Goal: Task Accomplishment & Management: Complete application form

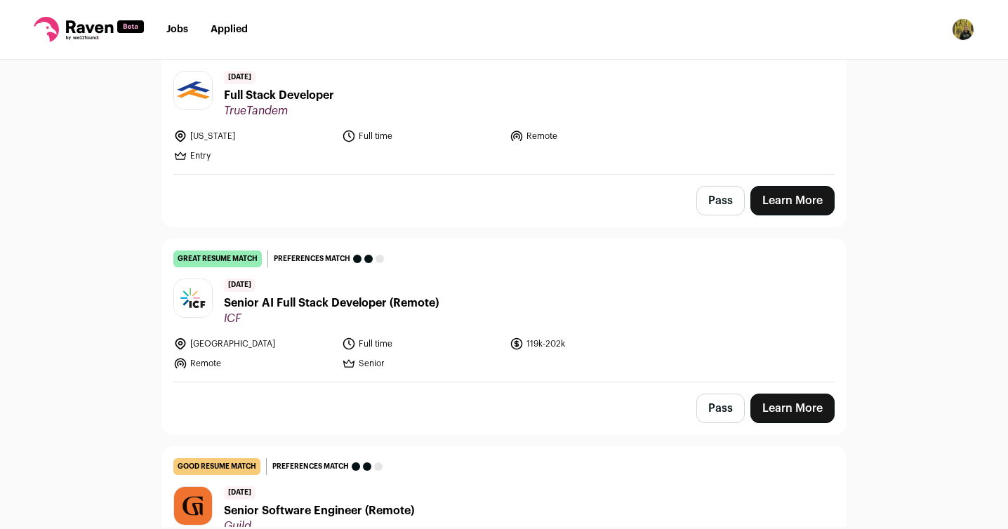
scroll to position [1855, 0]
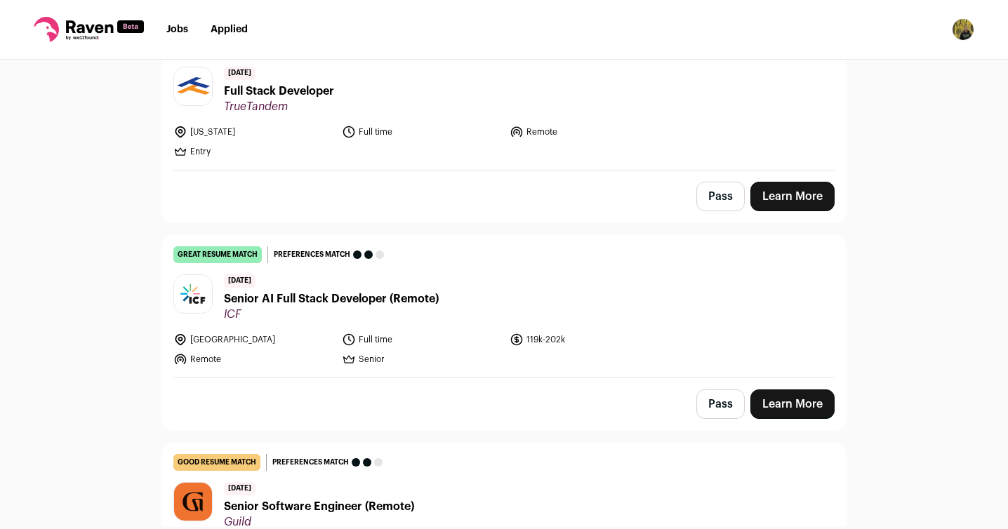
click at [375, 307] on span "ICF" at bounding box center [331, 314] width 215 height 14
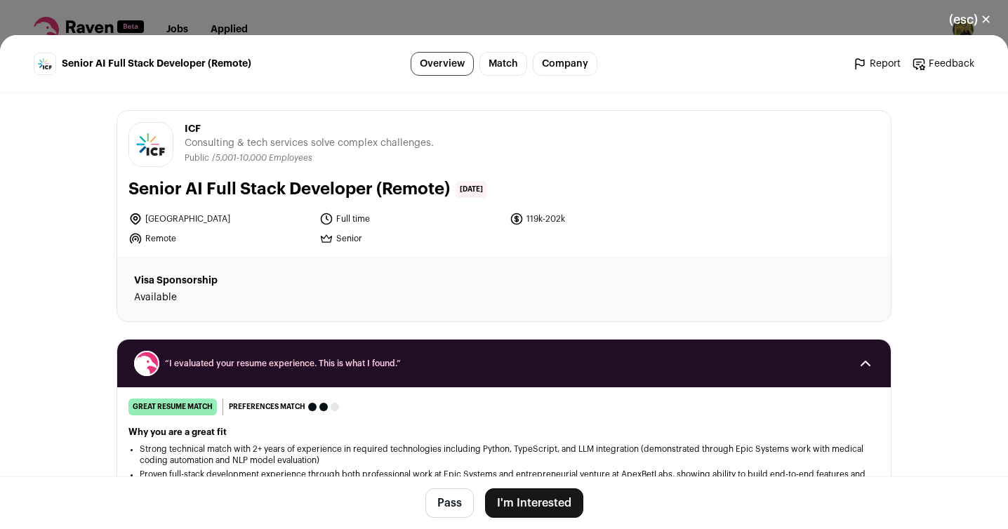
click at [530, 497] on button "I'm Interested" at bounding box center [534, 503] width 98 height 29
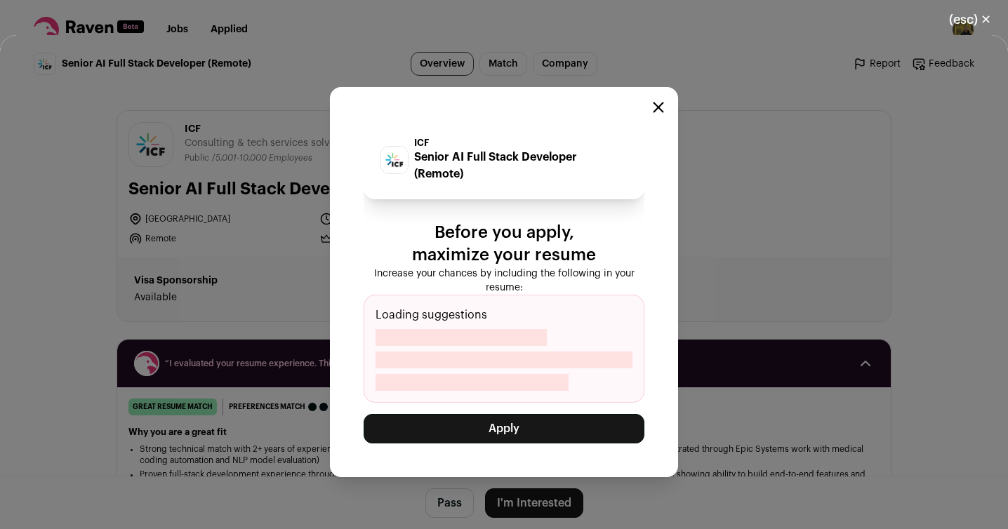
click at [566, 430] on button "Apply" at bounding box center [504, 428] width 281 height 29
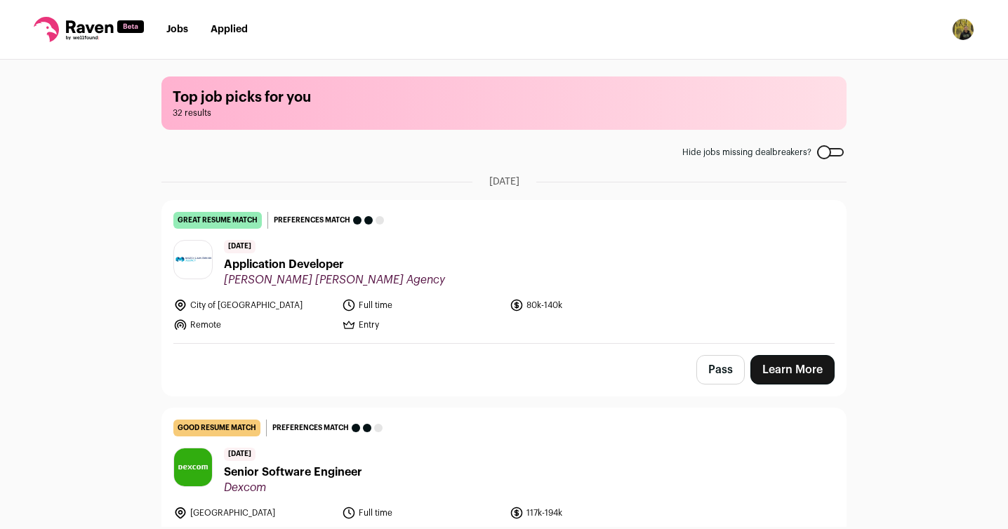
click at [314, 263] on span "Application Developer" at bounding box center [334, 264] width 221 height 17
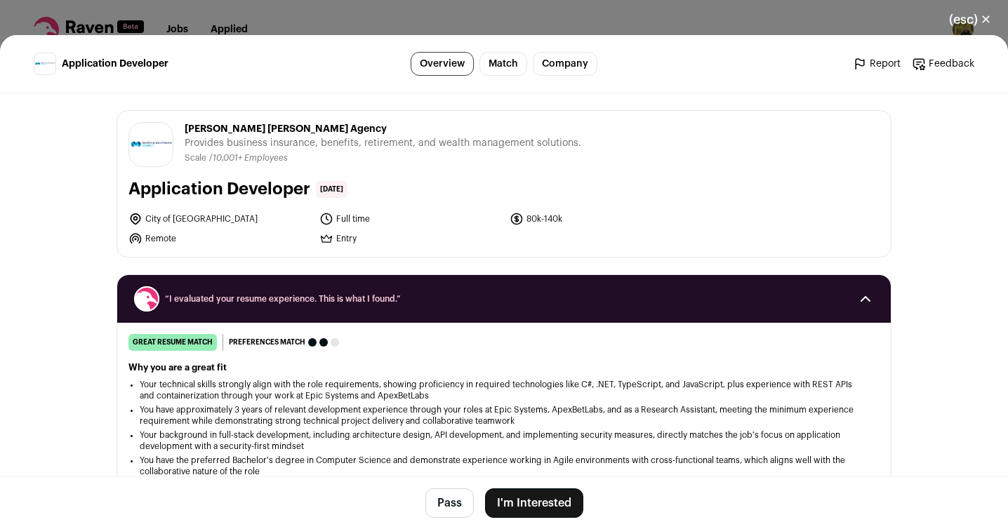
click at [552, 503] on button "I'm Interested" at bounding box center [534, 503] width 98 height 29
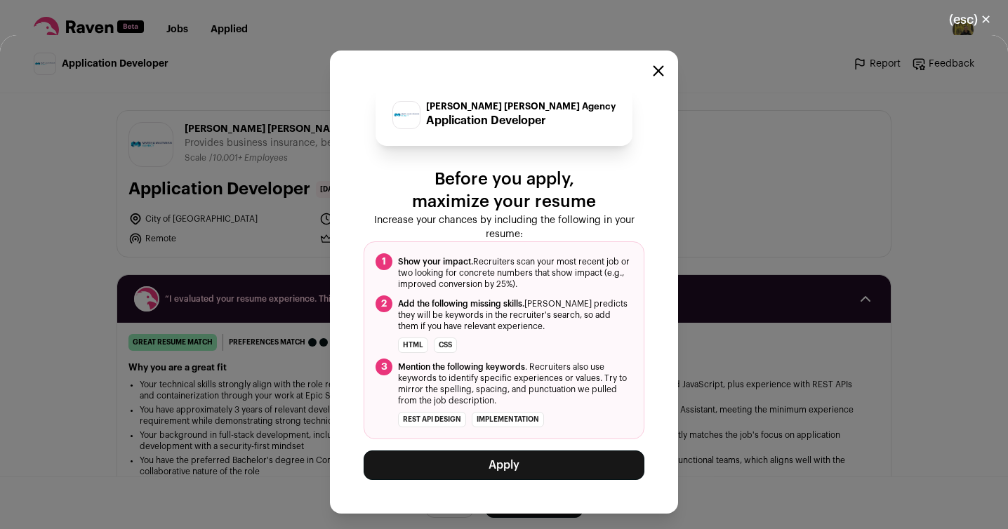
click at [534, 463] on button "Apply" at bounding box center [504, 465] width 281 height 29
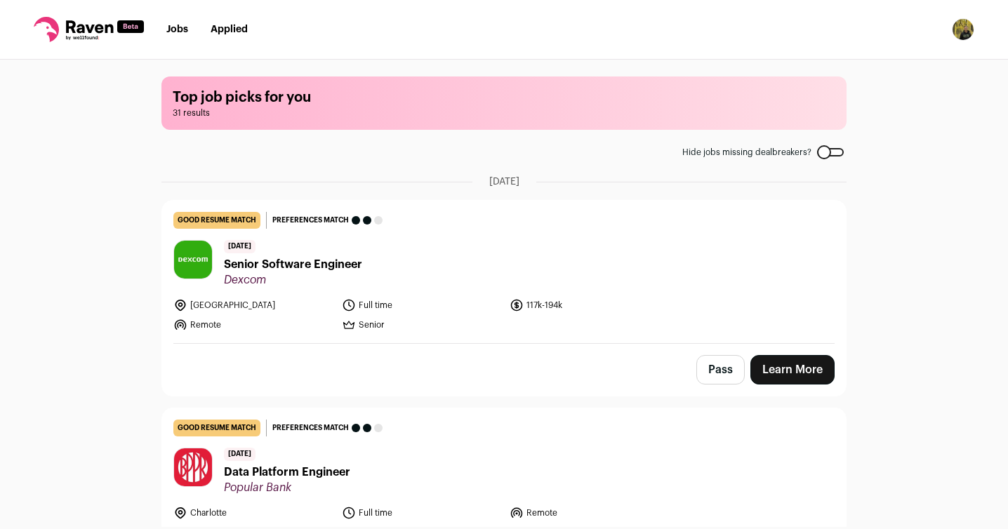
click at [248, 38] on nav "Jobs Applied Settings Notifications Preferences Resume FAQs Logout" at bounding box center [504, 30] width 1008 height 60
click at [234, 22] on li "Applied" at bounding box center [229, 29] width 37 height 14
click at [234, 25] on link "Applied" at bounding box center [229, 30] width 37 height 10
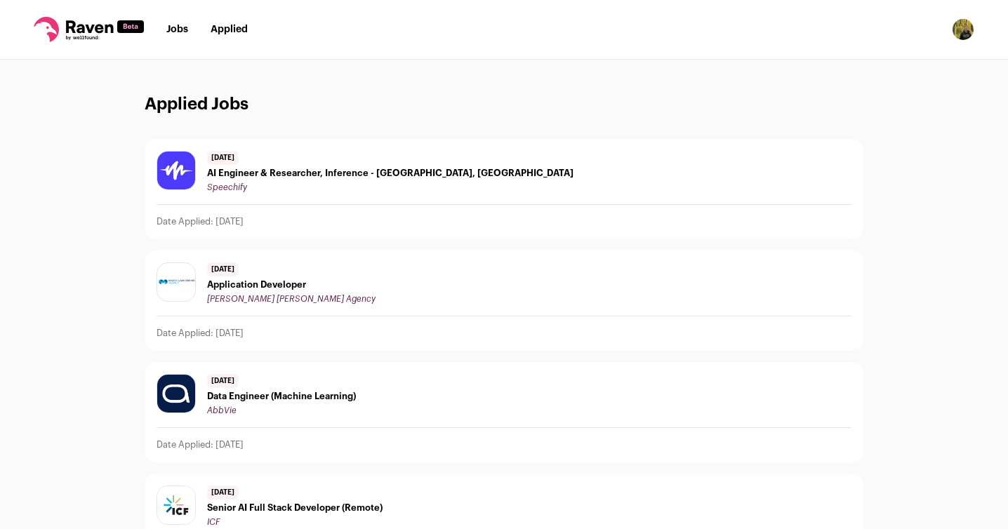
click at [270, 284] on span "Application Developer" at bounding box center [291, 284] width 168 height 11
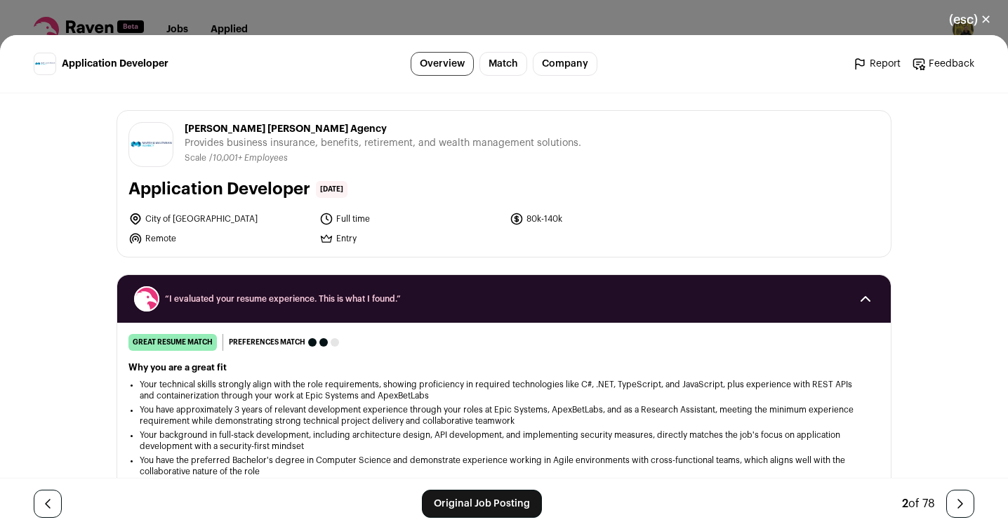
click at [450, 510] on link "Original Job Posting" at bounding box center [482, 504] width 120 height 28
